Goal: Task Accomplishment & Management: Use online tool/utility

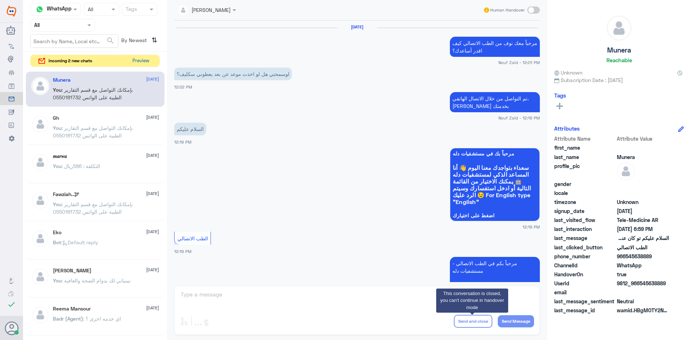
scroll to position [470, 0]
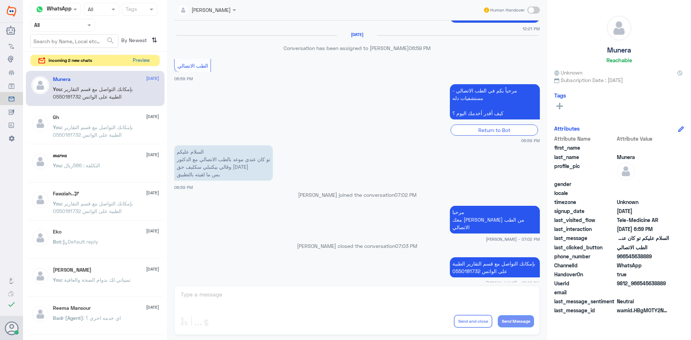
click at [142, 61] on button "Preview" at bounding box center [141, 60] width 22 height 11
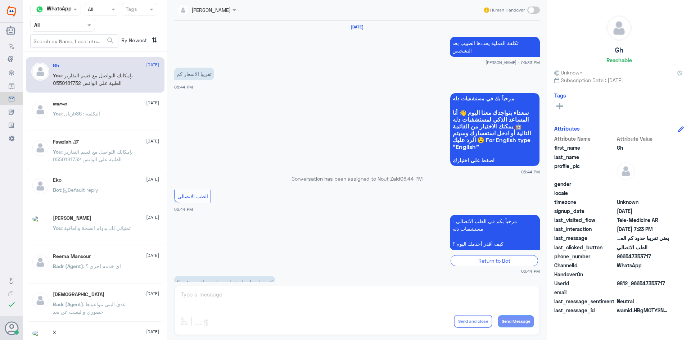
scroll to position [307, 0]
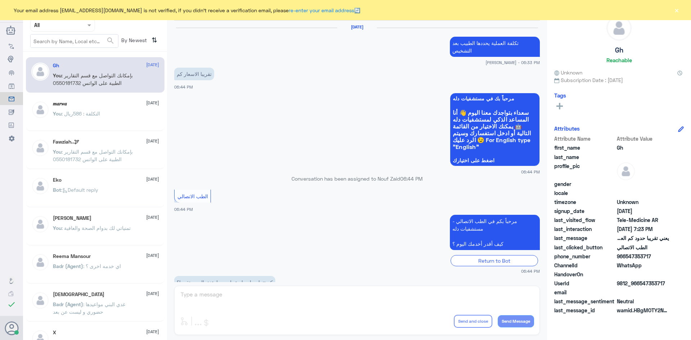
scroll to position [307, 0]
